Goal: Information Seeking & Learning: Learn about a topic

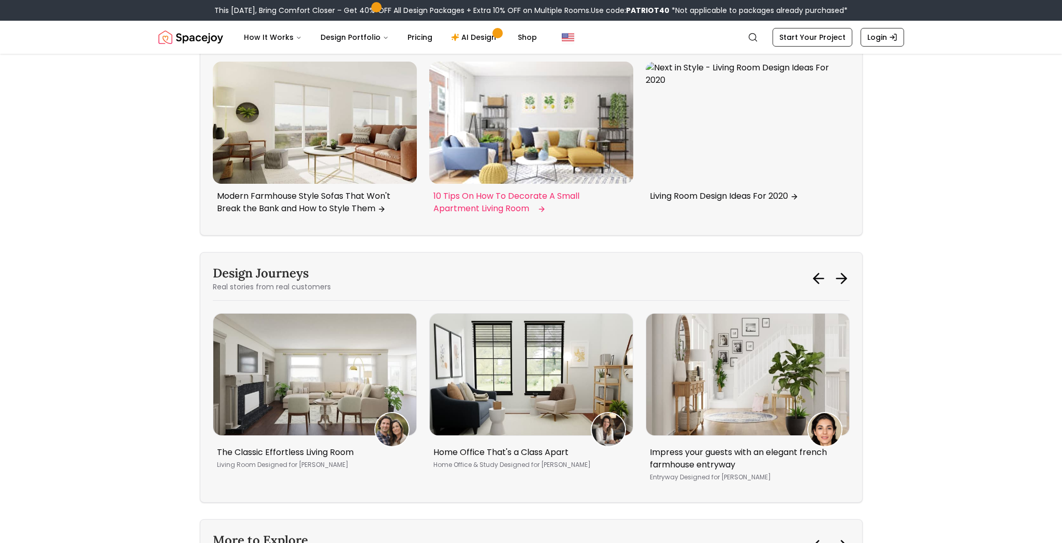
scroll to position [4305, 0]
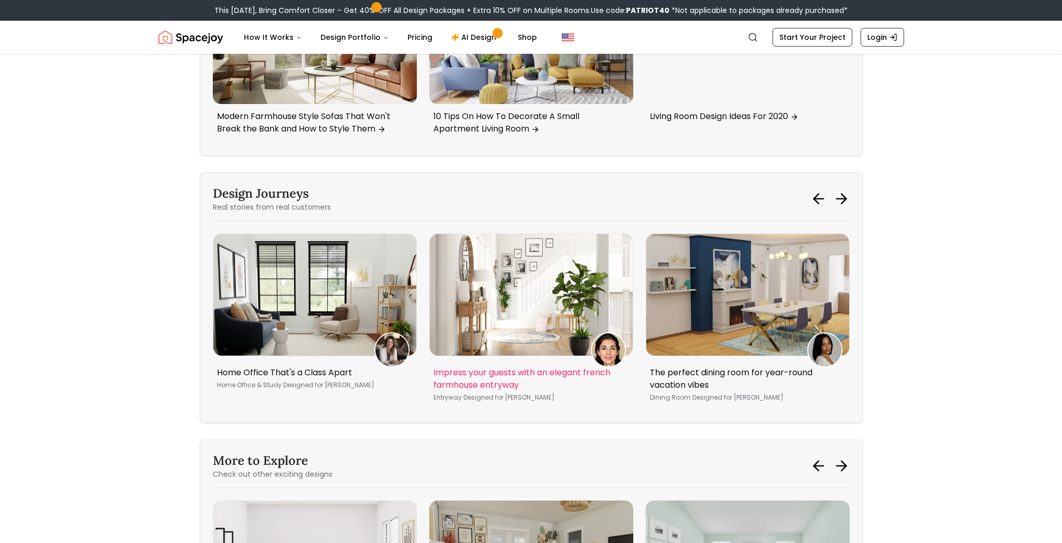
click at [482, 392] on p "Impress your guests with an elegant french farmhouse entryway" at bounding box center [530, 379] width 192 height 25
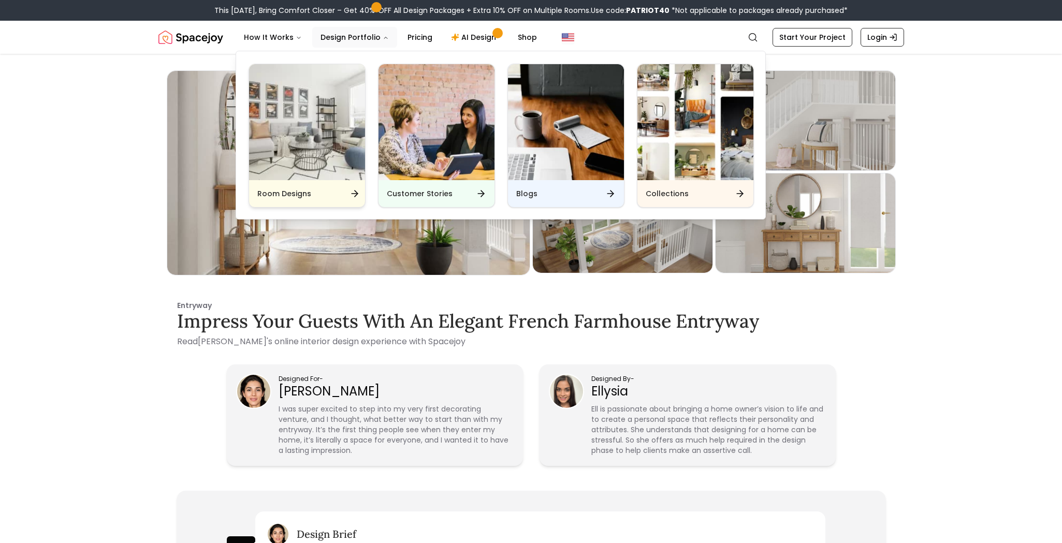
click at [300, 191] on h6 "Room Designs" at bounding box center [284, 194] width 54 height 10
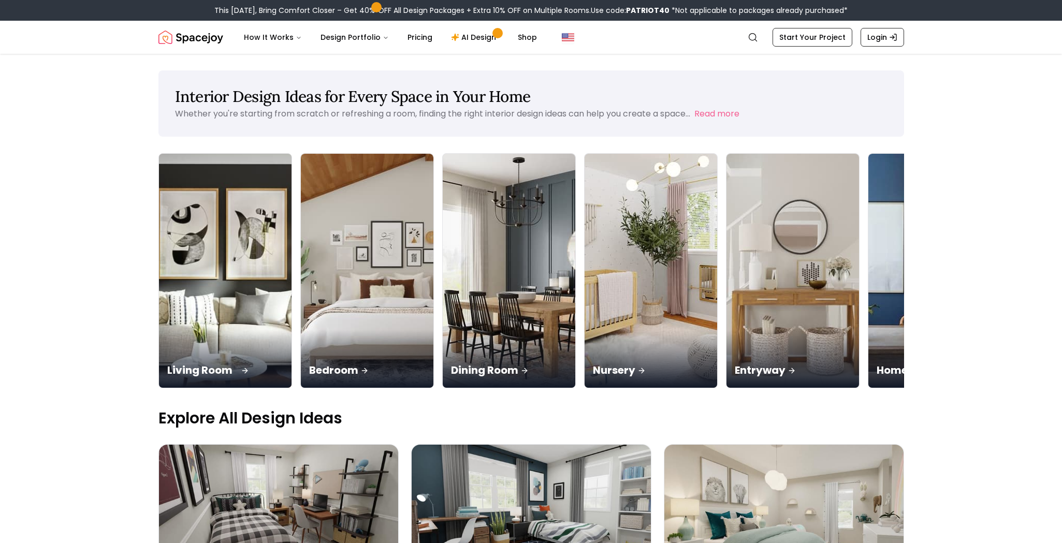
click at [225, 363] on p "Living Room" at bounding box center [225, 370] width 116 height 15
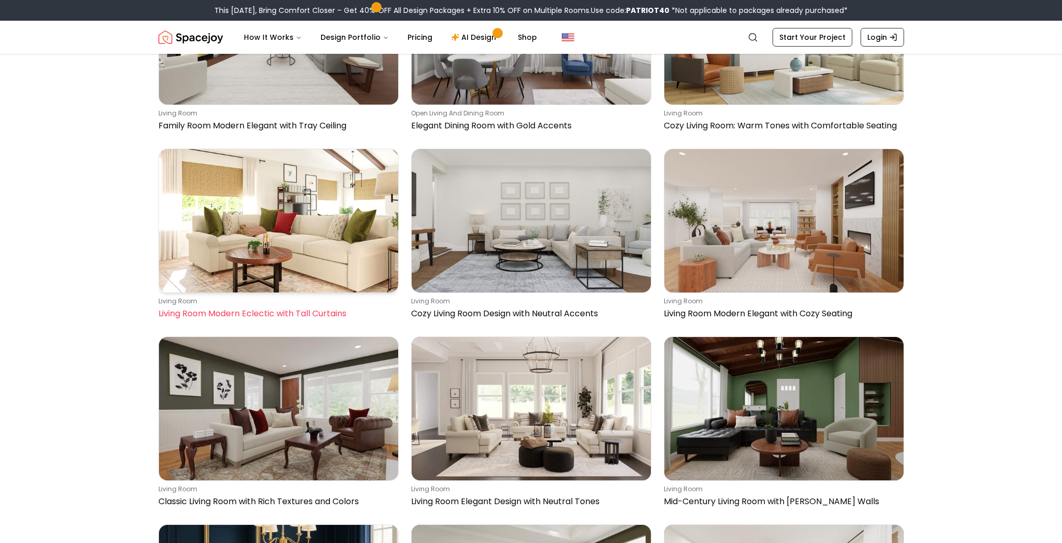
scroll to position [7246, 0]
